Goal: Find specific page/section: Find specific page/section

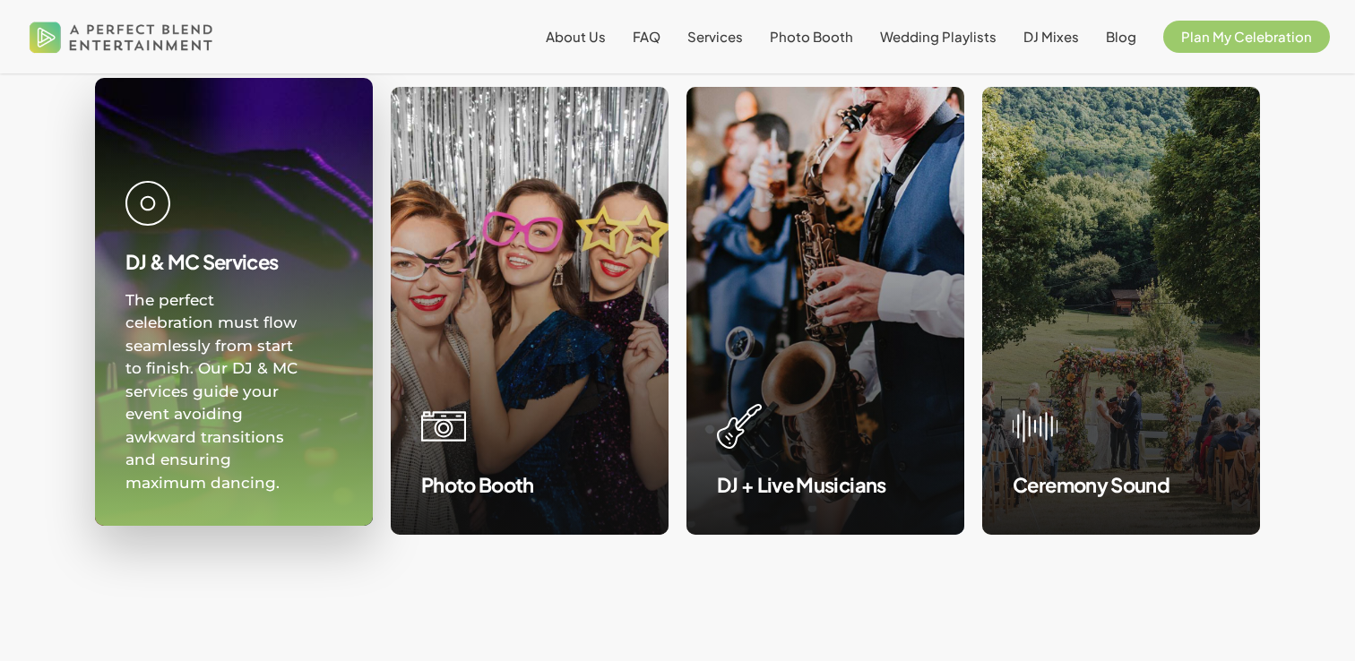
scroll to position [1746, 0]
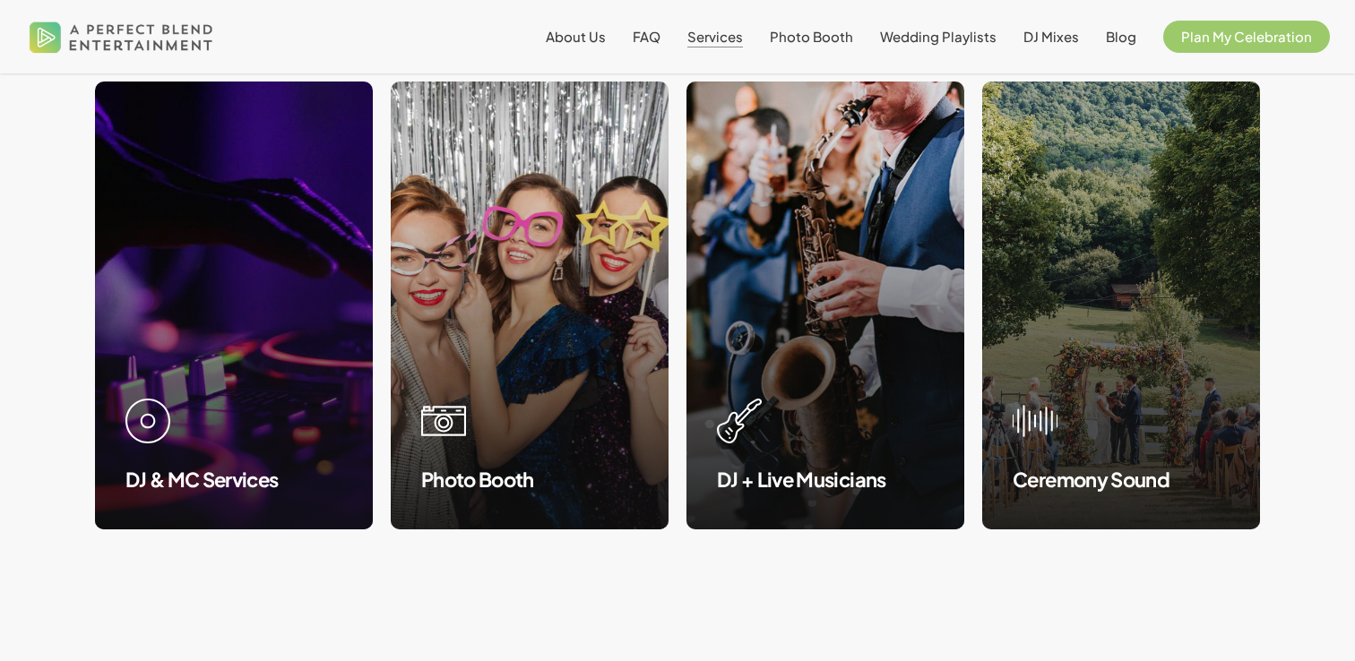
click at [714, 44] on span "Services" at bounding box center [715, 36] width 56 height 17
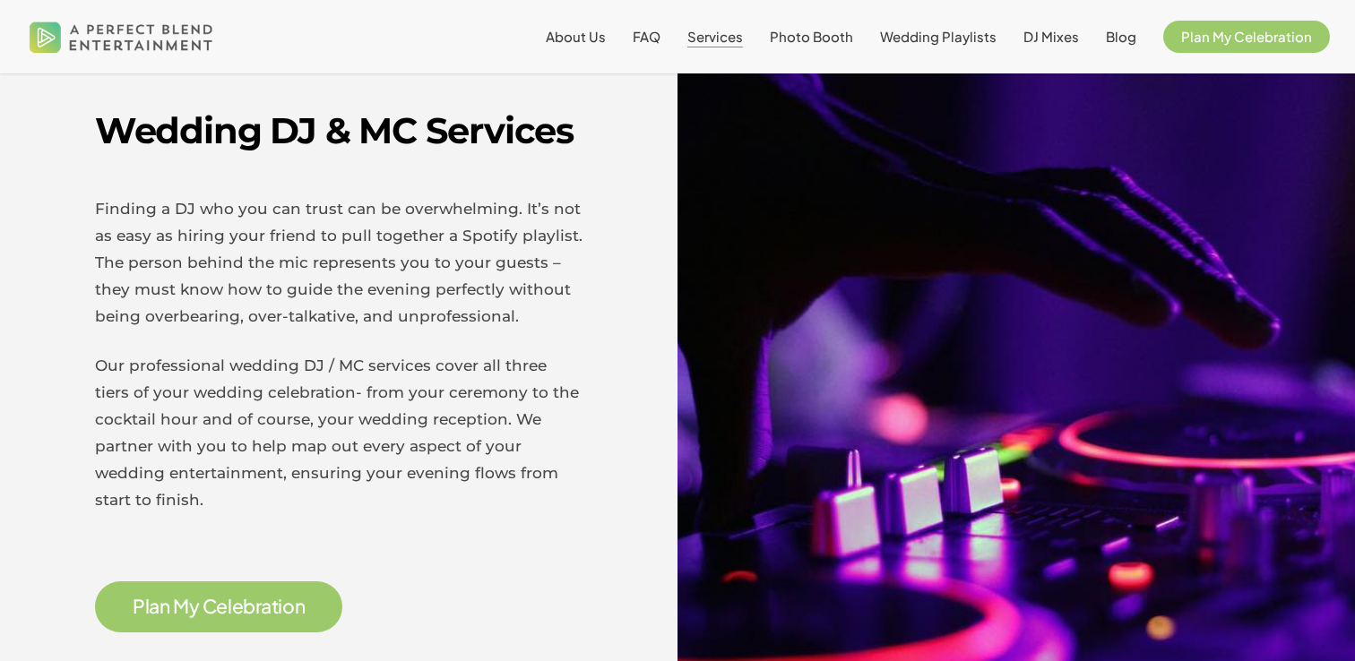
scroll to position [651, 0]
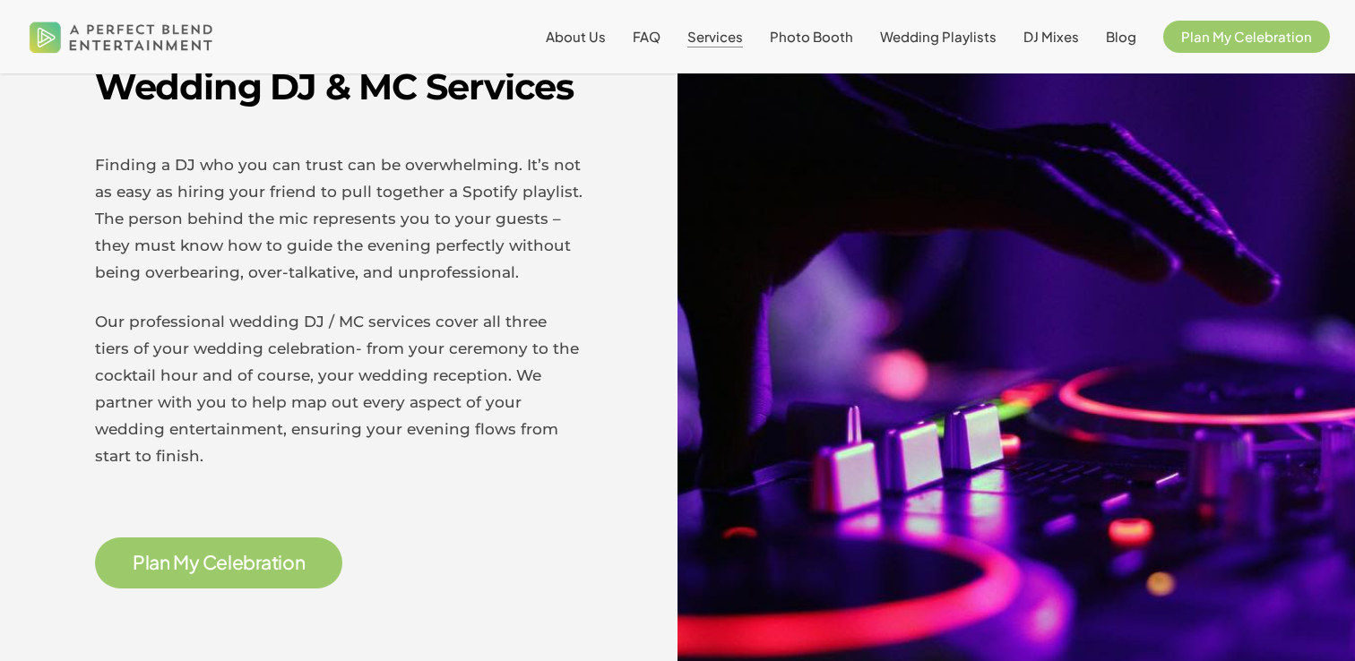
click at [287, 575] on span "P l a n M y C e l e b r a t i o n" at bounding box center [219, 563] width 248 height 51
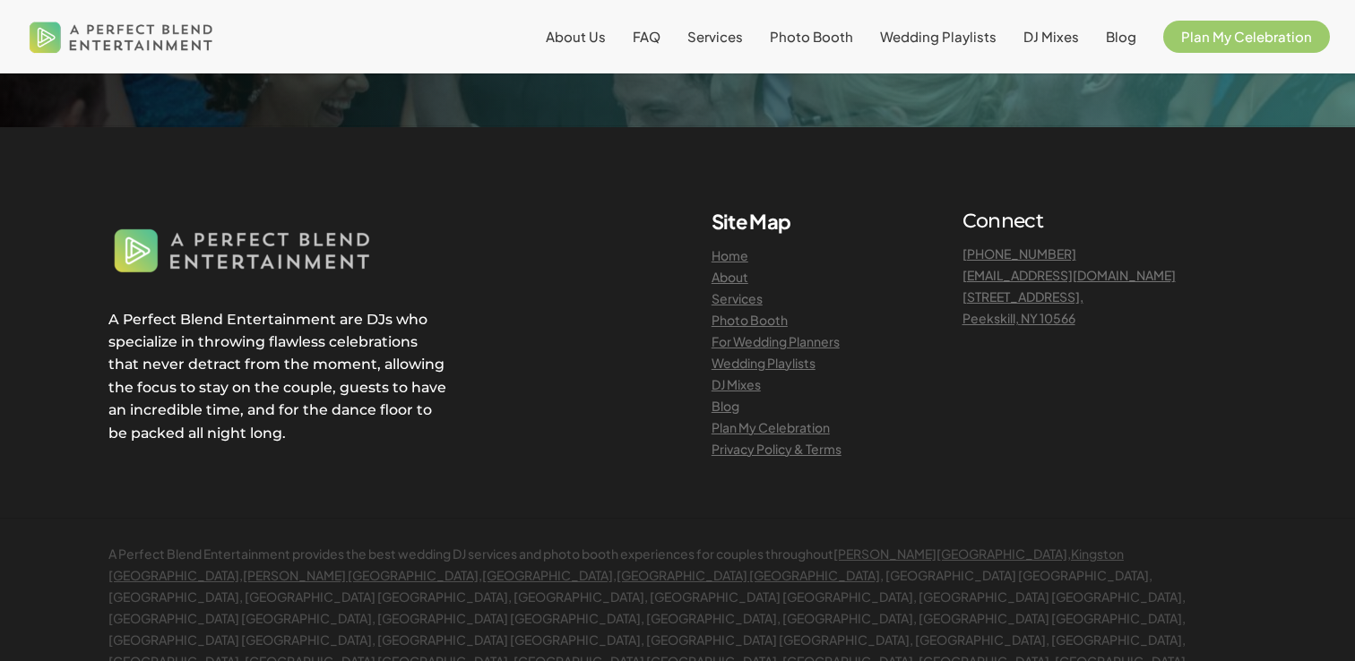
scroll to position [1995, 0]
